Goal: Information Seeking & Learning: Check status

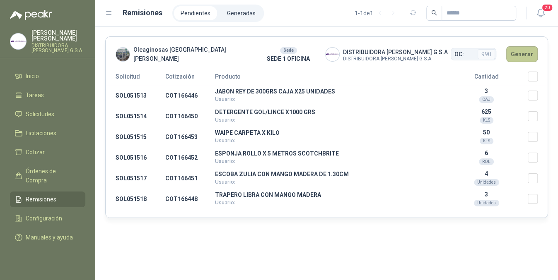
click at [517, 58] on button "Generar" at bounding box center [521, 54] width 31 height 16
click at [522, 60] on button "Generar" at bounding box center [521, 54] width 31 height 16
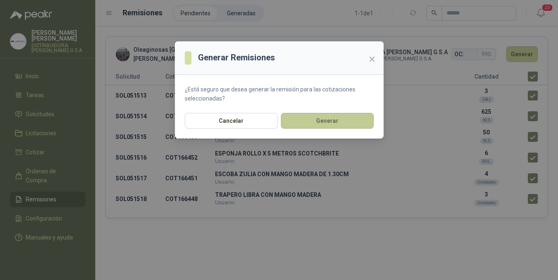
click at [353, 121] on button "Generar" at bounding box center [327, 121] width 93 height 16
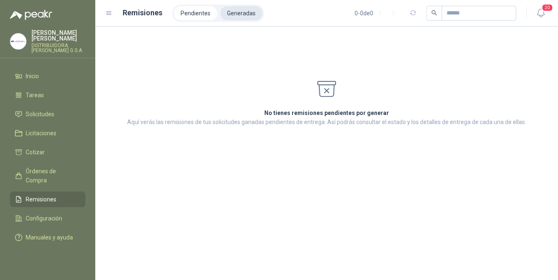
click at [242, 10] on li "Generadas" at bounding box center [241, 13] width 42 height 14
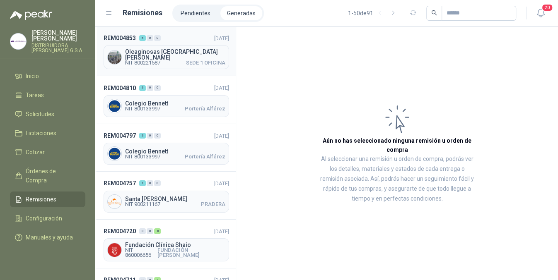
click at [197, 54] on span "Oleaginosas [GEOGRAPHIC_DATA][PERSON_NAME]" at bounding box center [175, 55] width 100 height 12
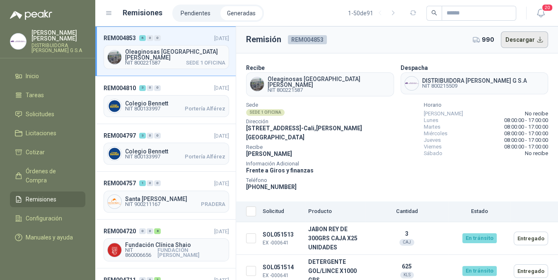
click at [524, 39] on button "Descargar" at bounding box center [525, 39] width 48 height 17
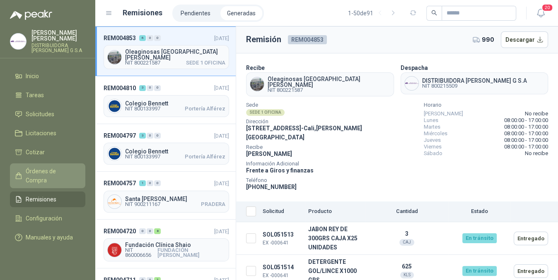
click at [47, 169] on span "Órdenes de Compra" at bounding box center [52, 176] width 52 height 18
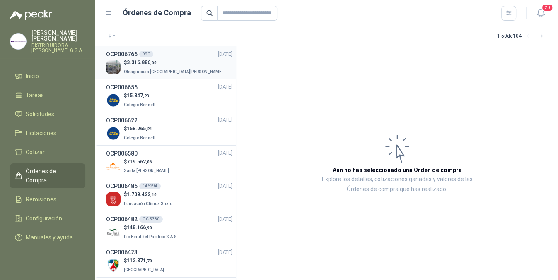
click at [196, 61] on div "$ 3.316.886 ,00 Oleaginosas [GEOGRAPHIC_DATA][PERSON_NAME]" at bounding box center [169, 67] width 126 height 17
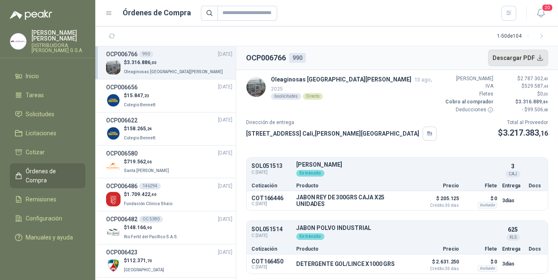
click at [511, 54] on button "Descargar PDF" at bounding box center [518, 58] width 60 height 17
click at [42, 195] on span "Remisiones" at bounding box center [41, 199] width 31 height 9
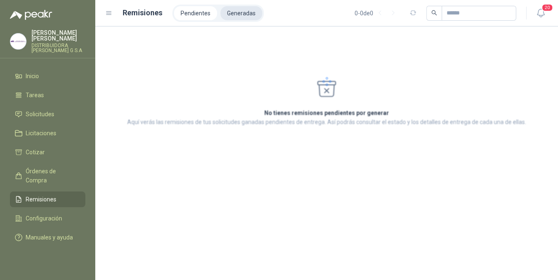
click at [244, 14] on li "Generadas" at bounding box center [241, 13] width 42 height 14
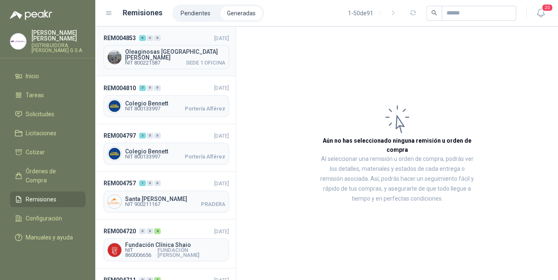
click at [165, 60] on span "NIT 800221587 SEDE 1 OFICINA" at bounding box center [175, 62] width 100 height 5
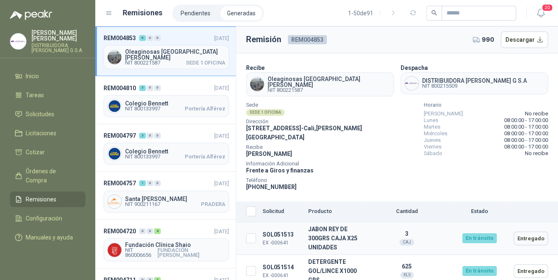
scroll to position [126, 0]
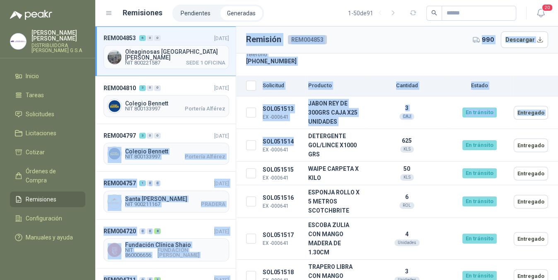
drag, startPoint x: 293, startPoint y: 130, endPoint x: 235, endPoint y: 136, distance: 57.9
click at [235, 136] on div "REM004853 6 0 0 [DATE] Oleaginosas [GEOGRAPHIC_DATA][PERSON_NAME] NIT 800221587…" at bounding box center [326, 154] width 463 height 254
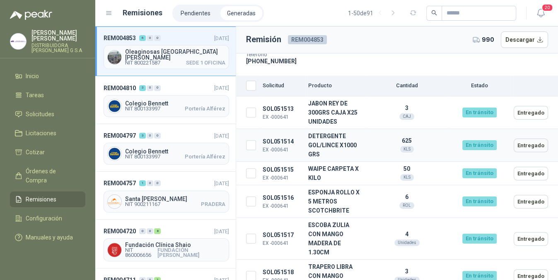
click at [325, 144] on td "DETERGENTE GOL/LINCE X1000 GRS" at bounding box center [335, 145] width 60 height 33
drag, startPoint x: 296, startPoint y: 128, endPoint x: 263, endPoint y: 128, distance: 33.1
click at [263, 129] on td "SOL051514 EX -000641" at bounding box center [282, 145] width 46 height 33
click at [543, 9] on span "20" at bounding box center [547, 8] width 12 height 8
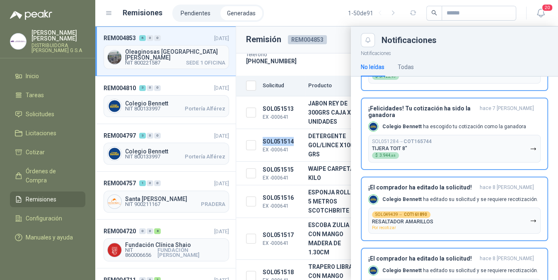
scroll to position [759, 0]
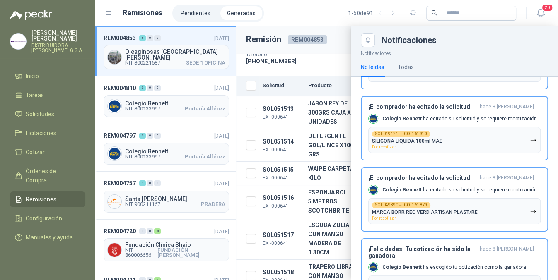
drag, startPoint x: 297, startPoint y: 130, endPoint x: 307, endPoint y: 111, distance: 21.5
click at [321, 80] on div at bounding box center [326, 154] width 463 height 254
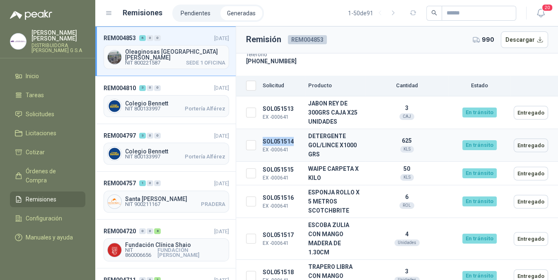
drag, startPoint x: 295, startPoint y: 127, endPoint x: 263, endPoint y: 130, distance: 32.0
click at [263, 130] on td "SOL051514 EX -000641" at bounding box center [282, 145] width 46 height 33
copy td "SOL051514"
click at [45, 110] on span "Solicitudes" at bounding box center [40, 114] width 29 height 9
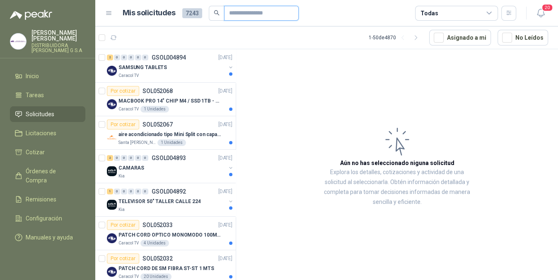
click at [284, 14] on input "text" at bounding box center [258, 13] width 58 height 14
paste input "*********"
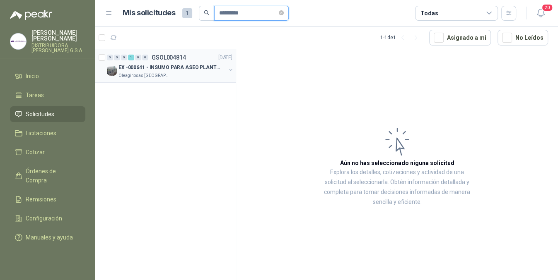
type input "*********"
click at [182, 70] on p "EX -000641 - INSUMO PARA ASEO PLANTA EXTRACTORA" at bounding box center [169, 68] width 103 height 8
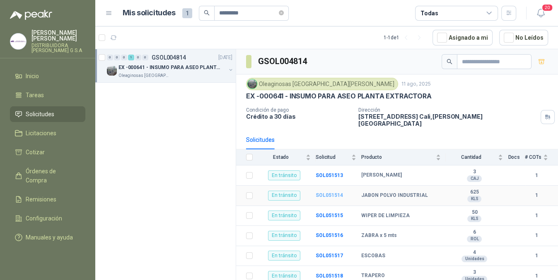
click at [331, 193] on b "SOL051514" at bounding box center [329, 196] width 27 height 6
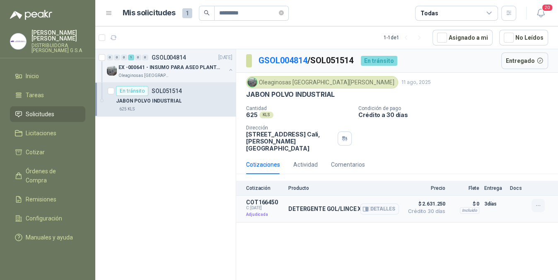
click at [541, 203] on icon "button" at bounding box center [538, 206] width 7 height 7
click at [502, 241] on div "GSOL004814 / SOL051514 En [PERSON_NAME] Entregado Oleaginosas [GEOGRAPHIC_DATA]…" at bounding box center [397, 166] width 322 height 234
click at [536, 204] on button "button" at bounding box center [537, 205] width 13 height 13
click at [419, 250] on div "GSOL004814 / SOL051514 En [PERSON_NAME] Entregado Oleaginosas [GEOGRAPHIC_DATA]…" at bounding box center [397, 166] width 322 height 234
click at [392, 205] on button "Detalles" at bounding box center [379, 209] width 39 height 11
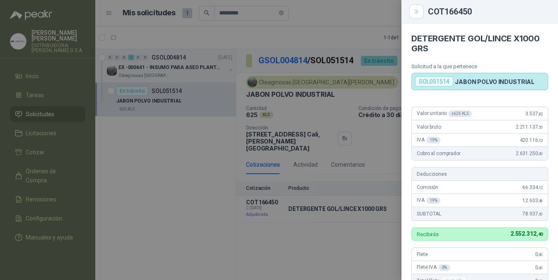
click at [379, 224] on div at bounding box center [279, 140] width 558 height 280
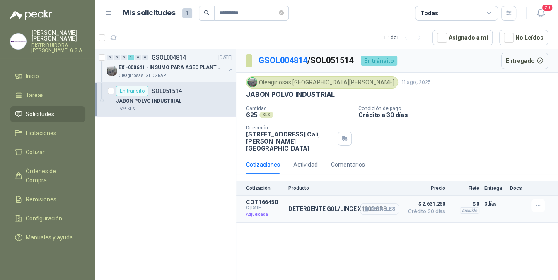
click at [386, 204] on button "Detalles" at bounding box center [379, 209] width 39 height 11
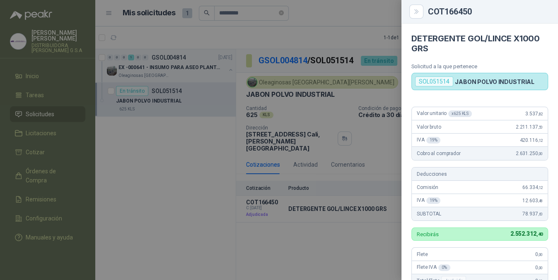
click at [307, 247] on div at bounding box center [279, 140] width 558 height 280
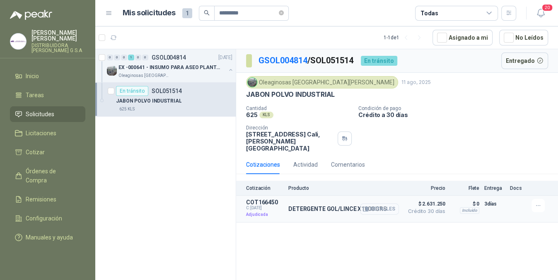
click at [373, 204] on button "Detalles" at bounding box center [379, 209] width 39 height 11
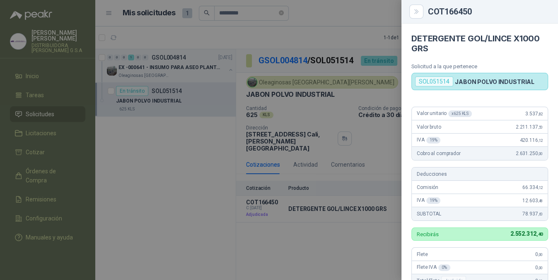
click at [362, 225] on div at bounding box center [279, 140] width 558 height 280
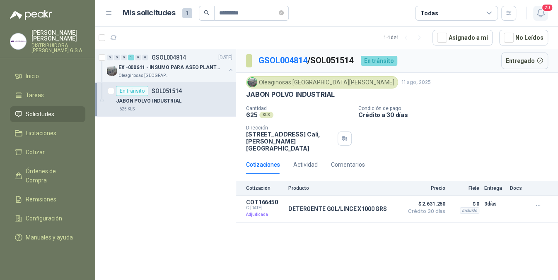
click at [538, 9] on icon "button" at bounding box center [541, 13] width 10 height 10
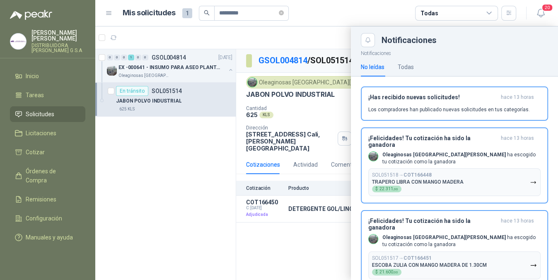
drag, startPoint x: 290, startPoint y: 260, endPoint x: 290, endPoint y: 254, distance: 6.2
click at [290, 256] on div at bounding box center [326, 154] width 463 height 254
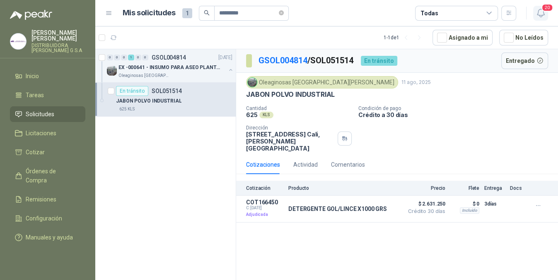
click at [546, 10] on span "20" at bounding box center [547, 8] width 12 height 8
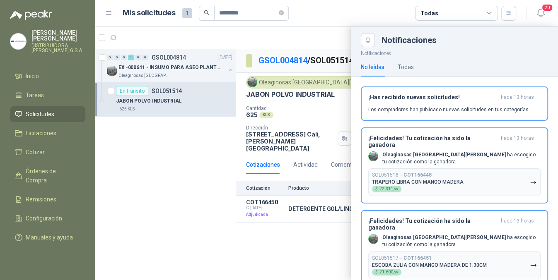
click at [183, 223] on div at bounding box center [326, 154] width 463 height 254
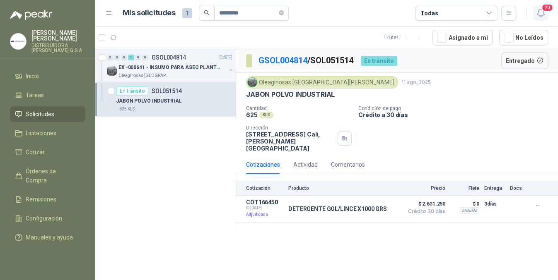
click at [539, 14] on icon "button" at bounding box center [541, 13] width 10 height 10
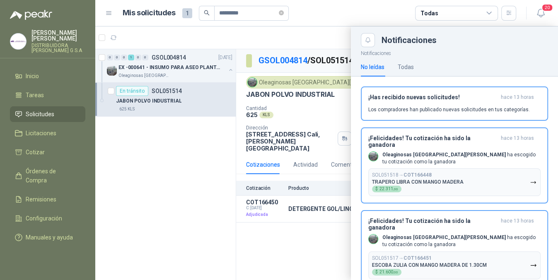
click at [249, 245] on div at bounding box center [326, 154] width 463 height 254
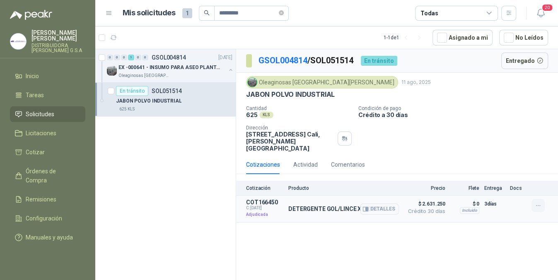
click at [539, 203] on icon "button" at bounding box center [538, 206] width 7 height 7
click at [387, 204] on button "Detalles" at bounding box center [379, 209] width 39 height 11
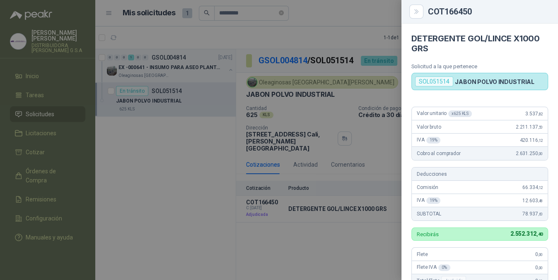
click at [290, 217] on div at bounding box center [279, 140] width 558 height 280
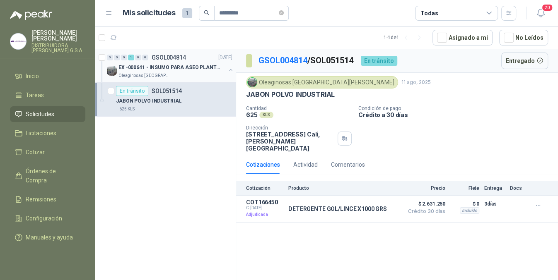
click at [204, 62] on div "0 0 0 1 0 0 GSOL004814 [DATE]" at bounding box center [170, 58] width 127 height 10
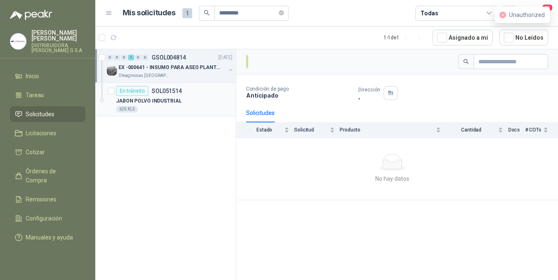
click at [167, 101] on p "JABON POLVO INDUSTRIAL" at bounding box center [148, 101] width 65 height 8
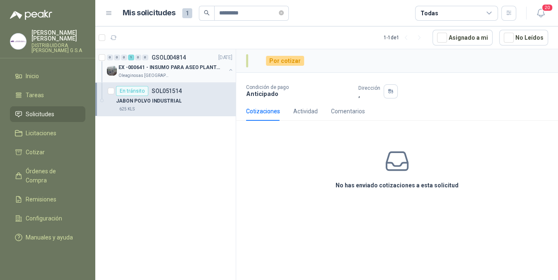
click at [203, 65] on p "EX -000641 - INSUMO PARA ASEO PLANTA EXTRACTORA" at bounding box center [169, 68] width 103 height 8
click at [202, 97] on div "JABON POLVO INDUSTRIAL" at bounding box center [174, 101] width 116 height 10
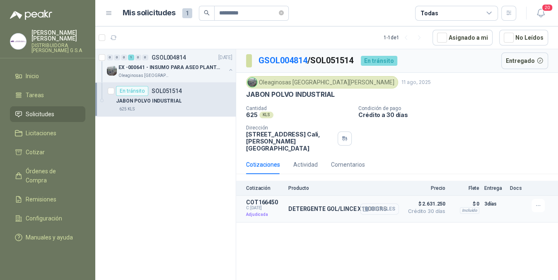
click at [380, 204] on button "Detalles" at bounding box center [379, 209] width 39 height 11
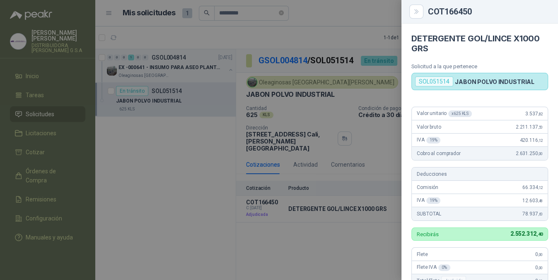
click at [514, 80] on p "JABON POLVO INDUSTRIAL" at bounding box center [495, 81] width 80 height 7
click at [449, 69] on p "Solicitud a la que pertenece" at bounding box center [479, 66] width 137 height 6
drag, startPoint x: 516, startPoint y: 88, endPoint x: 524, endPoint y: 85, distance: 8.7
click at [516, 88] on div "SOL051514 JABON POLVO INDUSTRIAL" at bounding box center [479, 81] width 137 height 17
click at [524, 85] on p "JABON POLVO INDUSTRIAL" at bounding box center [495, 81] width 80 height 7
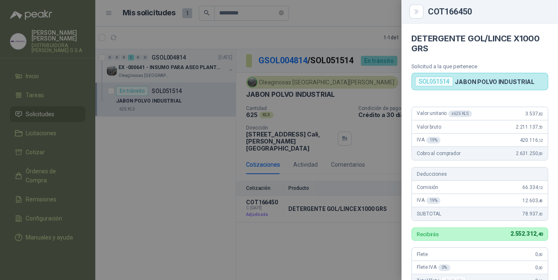
click at [372, 246] on div at bounding box center [279, 140] width 558 height 280
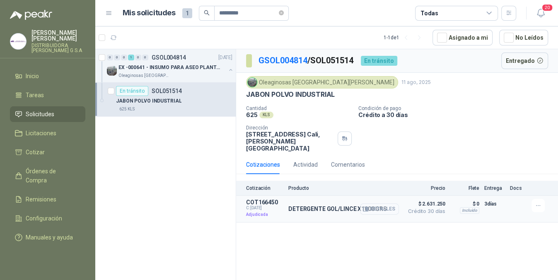
click at [396, 206] on button "Detalles" at bounding box center [379, 209] width 39 height 11
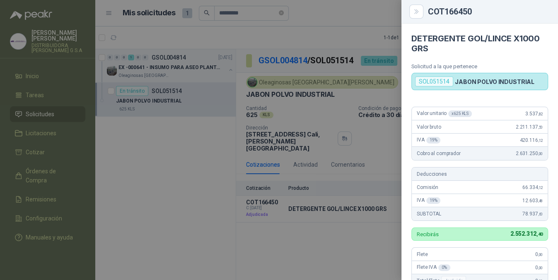
click at [394, 237] on div at bounding box center [279, 140] width 558 height 280
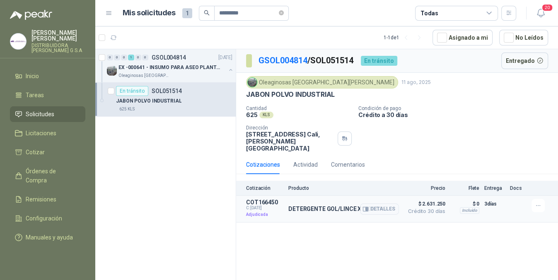
click at [302, 206] on p "DETERGENTE GOL/LINCE X1000 GRS" at bounding box center [337, 209] width 99 height 7
click at [343, 206] on p "DETERGENTE GOL/LINCE X1000 GRS" at bounding box center [337, 209] width 99 height 7
click at [384, 205] on button "Detalles" at bounding box center [379, 209] width 39 height 11
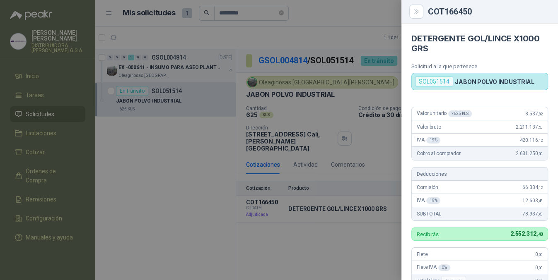
click at [500, 86] on div "SOL051514 JABON POLVO INDUSTRIAL" at bounding box center [479, 81] width 137 height 17
click at [437, 83] on div "SOL051514" at bounding box center [434, 82] width 38 height 10
click at [449, 84] on div "SOL051514" at bounding box center [434, 82] width 38 height 10
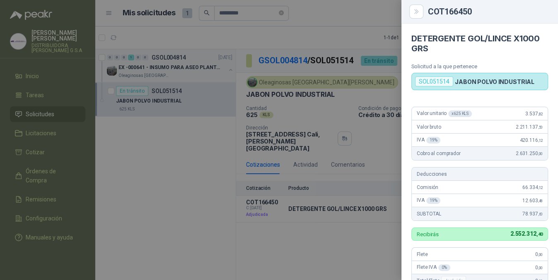
drag, startPoint x: 379, startPoint y: 263, endPoint x: 378, endPoint y: 258, distance: 5.0
click at [379, 262] on div at bounding box center [279, 140] width 558 height 280
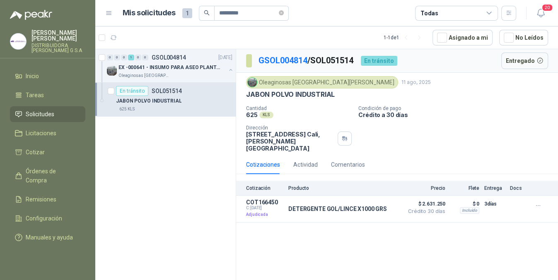
drag, startPoint x: 541, startPoint y: 15, endPoint x: 432, endPoint y: 0, distance: 109.1
click at [540, 15] on icon "button" at bounding box center [541, 13] width 10 height 10
